Goal: Navigation & Orientation: Find specific page/section

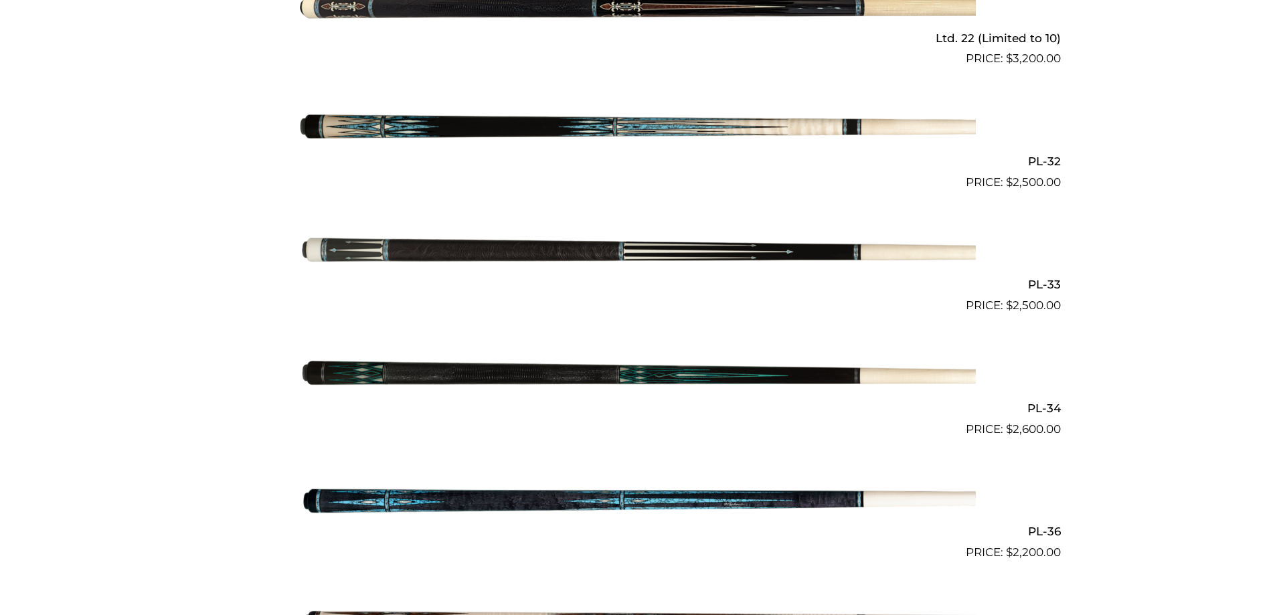
scroll to position [903, 0]
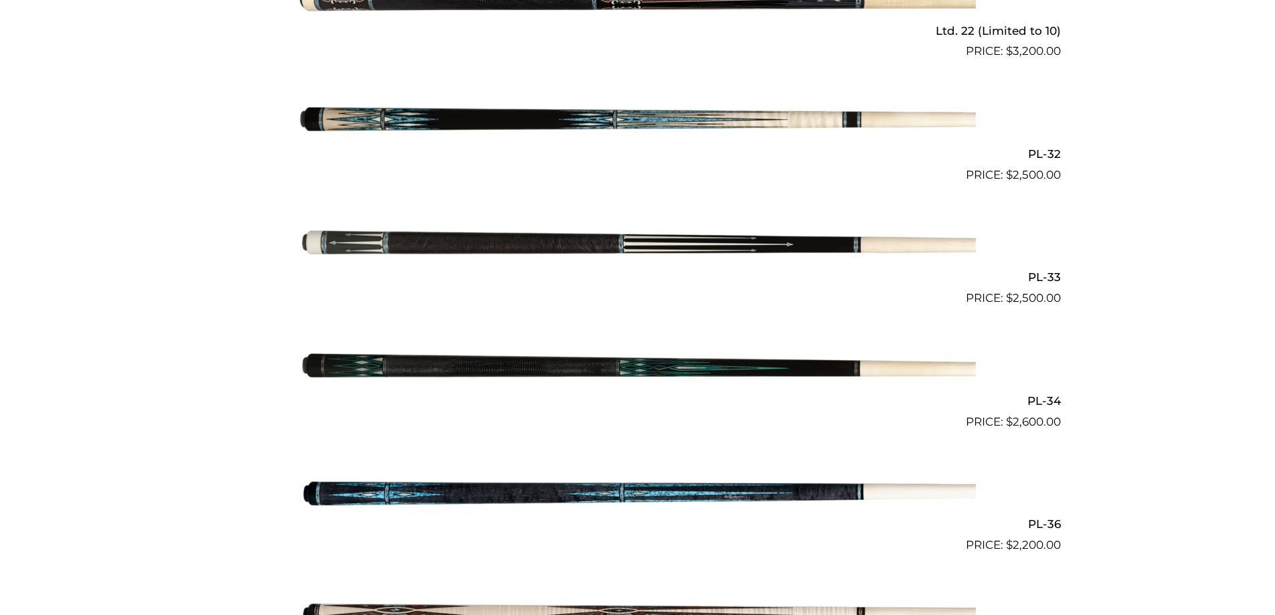
click at [602, 350] on img at bounding box center [638, 369] width 676 height 112
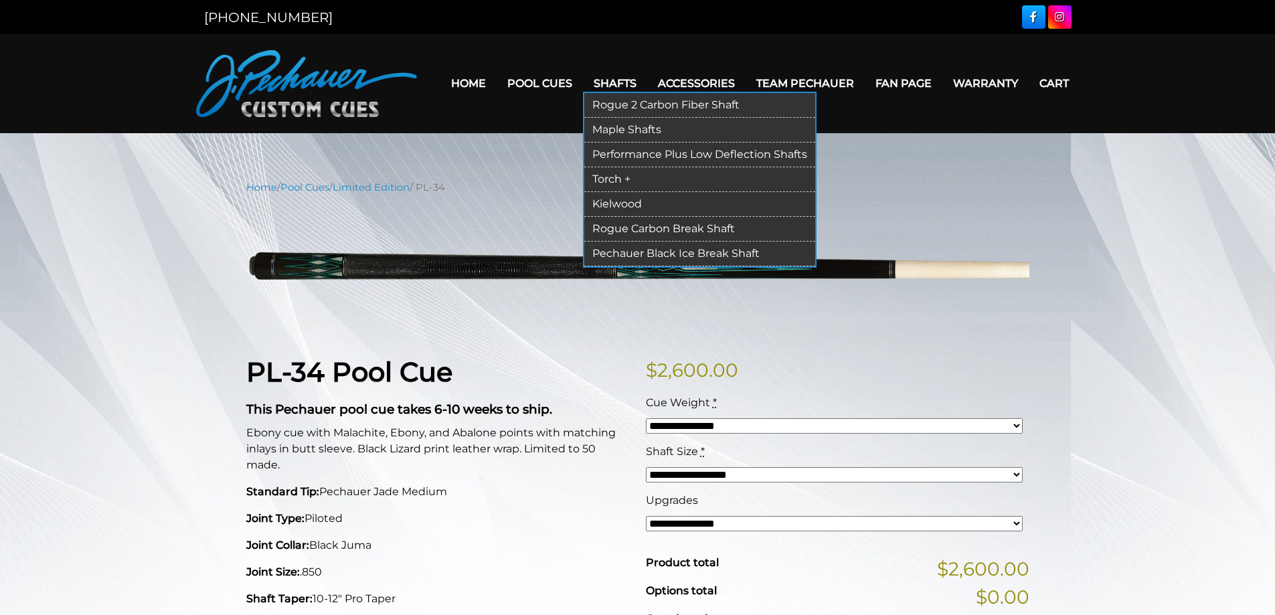
click at [625, 173] on link "Torch +" at bounding box center [699, 179] width 231 height 25
